Goal: Information Seeking & Learning: Check status

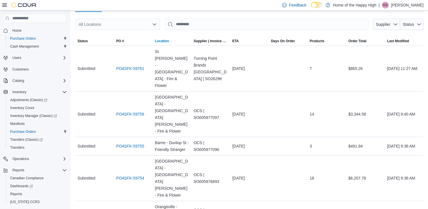
scroll to position [66, 0]
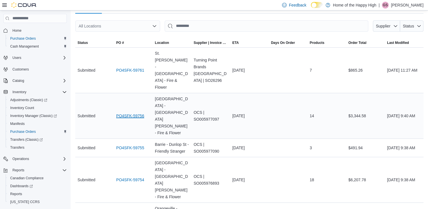
click at [134, 112] on link "PO4SFK-59756" at bounding box center [130, 115] width 28 height 7
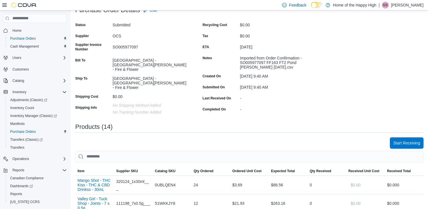
scroll to position [69, 0]
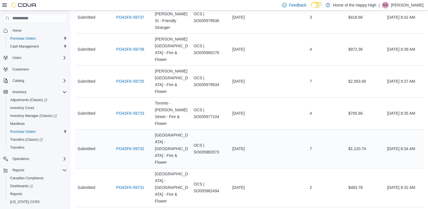
scroll to position [616, 0]
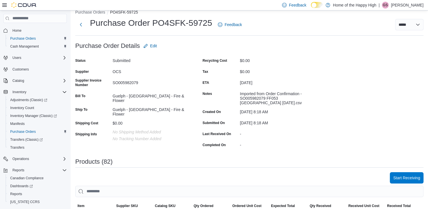
scroll to position [37, 0]
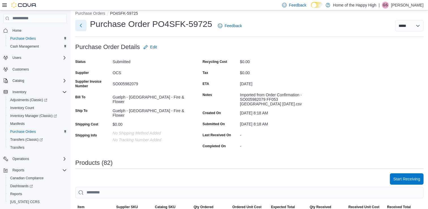
click at [83, 29] on button "Next" at bounding box center [80, 25] width 11 height 11
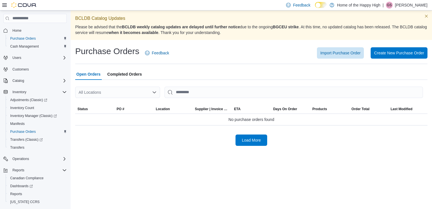
click at [112, 88] on div "All Locations" at bounding box center [117, 92] width 85 height 11
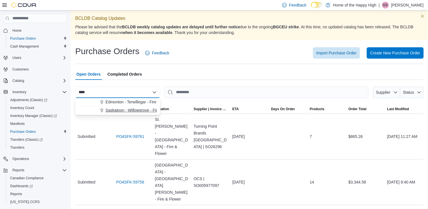
type input "****"
click at [111, 107] on span "Saskatoon - Willowgrove - Fire & Flower" at bounding box center [141, 110] width 71 height 6
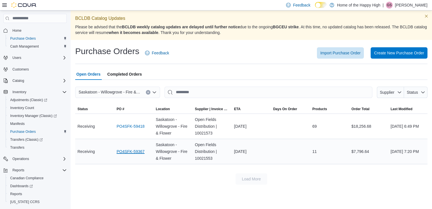
click at [134, 152] on link "PO4SFK-59367" at bounding box center [131, 151] width 28 height 7
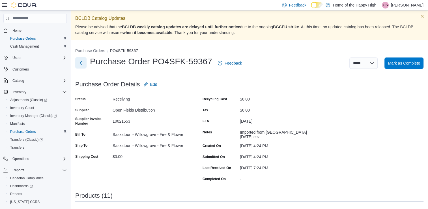
click at [81, 67] on button "Next" at bounding box center [80, 62] width 11 height 11
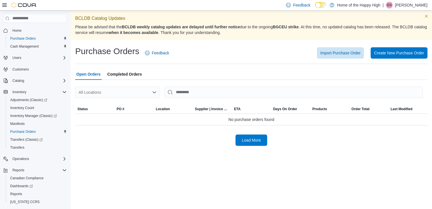
click at [119, 96] on div "All Locations" at bounding box center [117, 92] width 85 height 11
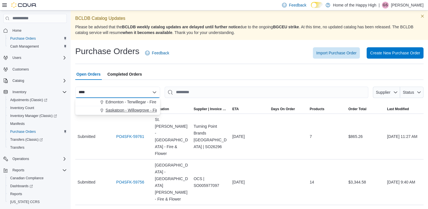
type input "****"
click at [118, 107] on button "Saskatoon - Willowgrove - Fire & Flower" at bounding box center [117, 110] width 85 height 8
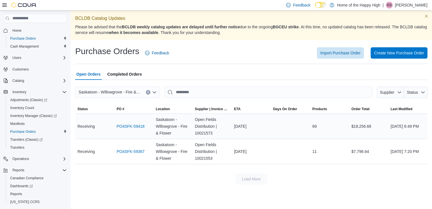
click at [256, 127] on div "[DATE]" at bounding box center [251, 126] width 39 height 11
click at [138, 126] on link "PO4SFK-59418" at bounding box center [131, 126] width 28 height 7
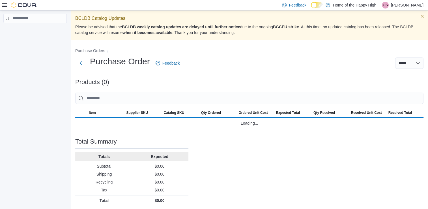
click at [138, 126] on div "Loading..." at bounding box center [249, 122] width 348 height 11
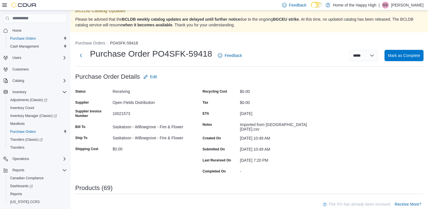
scroll to position [1, 0]
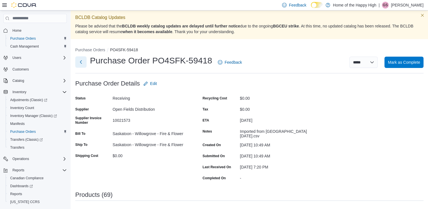
click at [83, 61] on button "Next" at bounding box center [80, 61] width 11 height 11
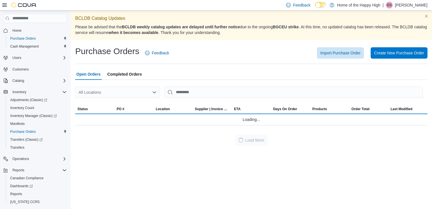
click at [124, 79] on span "Completed Orders" at bounding box center [125, 73] width 35 height 11
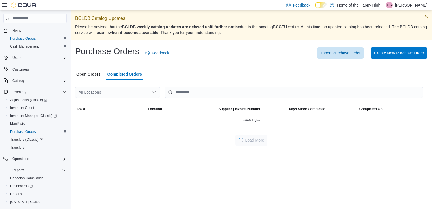
click at [114, 92] on div "All Locations" at bounding box center [117, 92] width 85 height 11
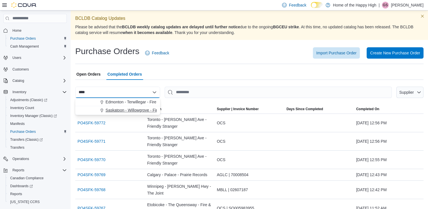
type input "****"
click at [117, 110] on span "Saskatoon - Willowgrove - Fire & Flower" at bounding box center [141, 110] width 71 height 6
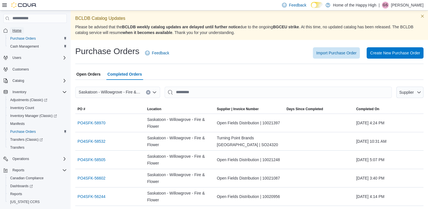
click at [18, 28] on span "Home" at bounding box center [16, 30] width 9 height 7
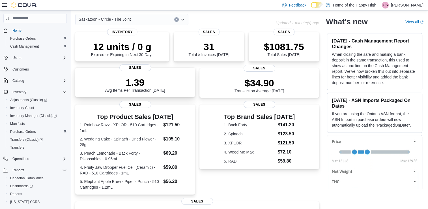
scroll to position [22, 0]
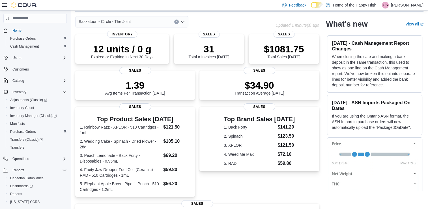
click at [154, 21] on div "Saskatoon - Circle - The Joint" at bounding box center [131, 21] width 113 height 11
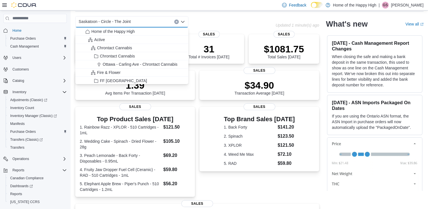
scroll to position [8, 0]
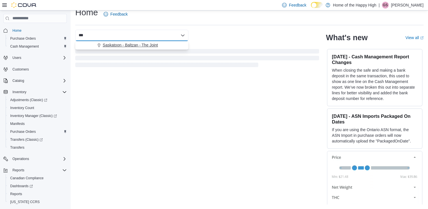
type input "***"
click at [154, 43] on span "Saskatoon - Baltzan - The Joint" at bounding box center [130, 45] width 55 height 6
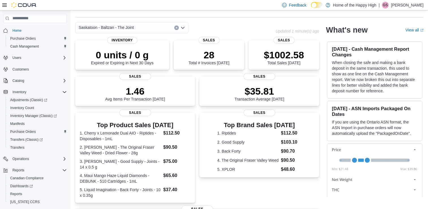
scroll to position [0, 0]
